Goal: Find specific page/section: Find specific page/section

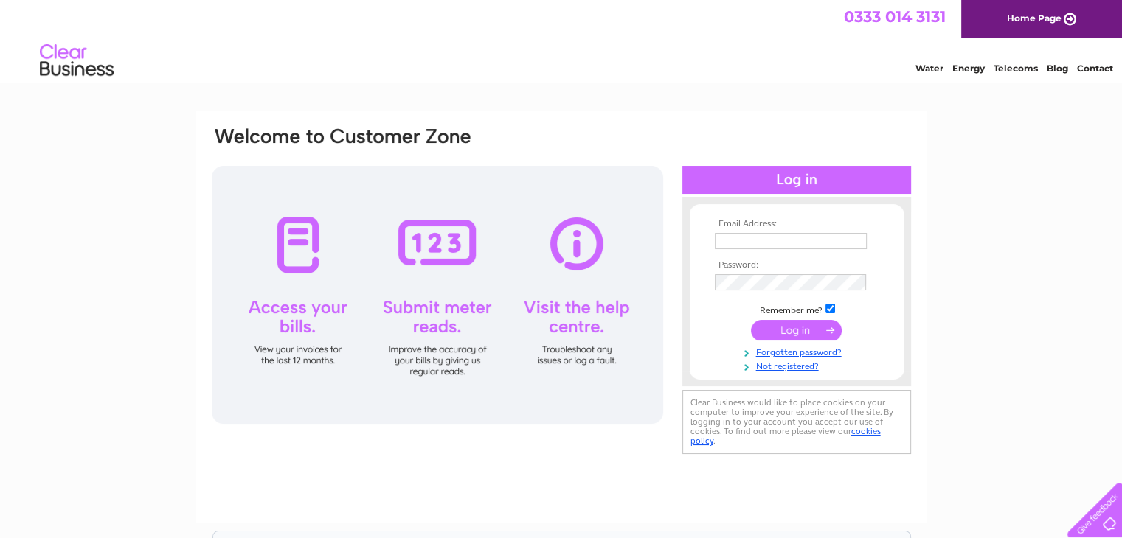
type input "anne@pdotwolf.com"
click at [802, 331] on input "submit" at bounding box center [796, 330] width 91 height 21
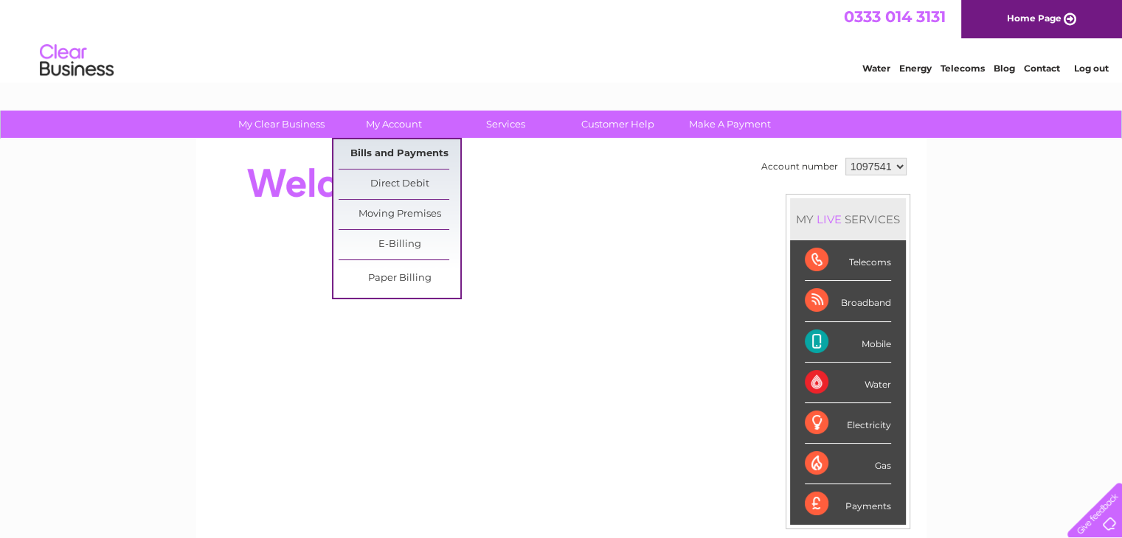
click at [393, 153] on link "Bills and Payments" at bounding box center [399, 153] width 122 height 29
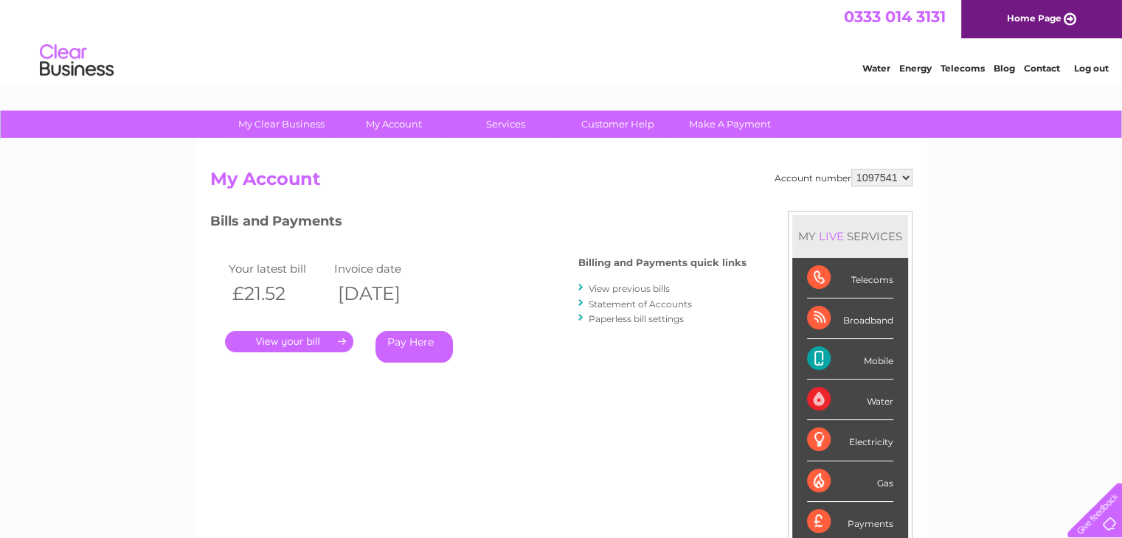
click at [334, 338] on link "." at bounding box center [289, 341] width 128 height 21
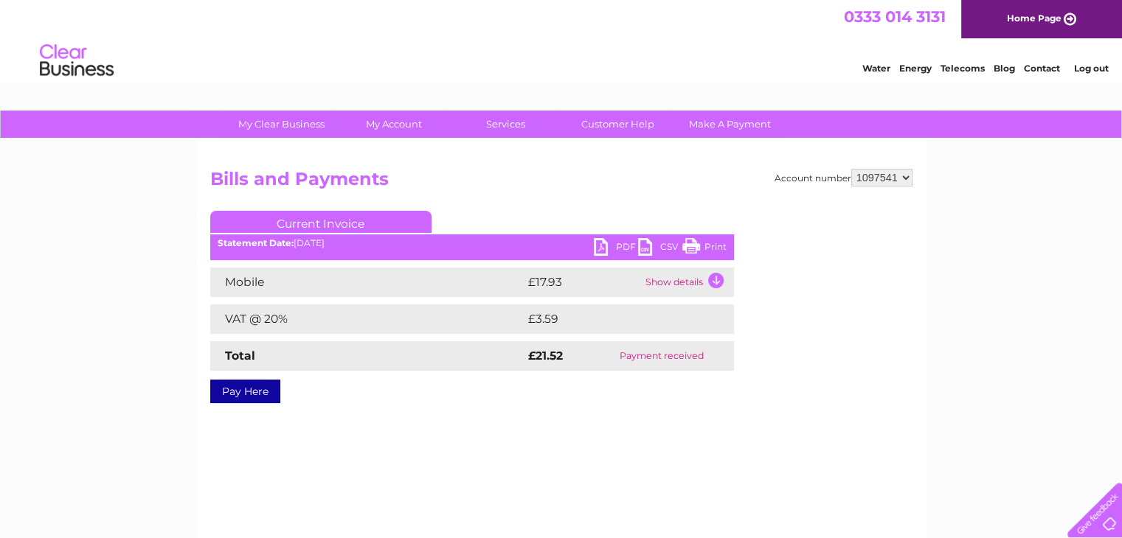
click at [602, 243] on link "PDF" at bounding box center [616, 248] width 44 height 21
